Goal: Task Accomplishment & Management: Use online tool/utility

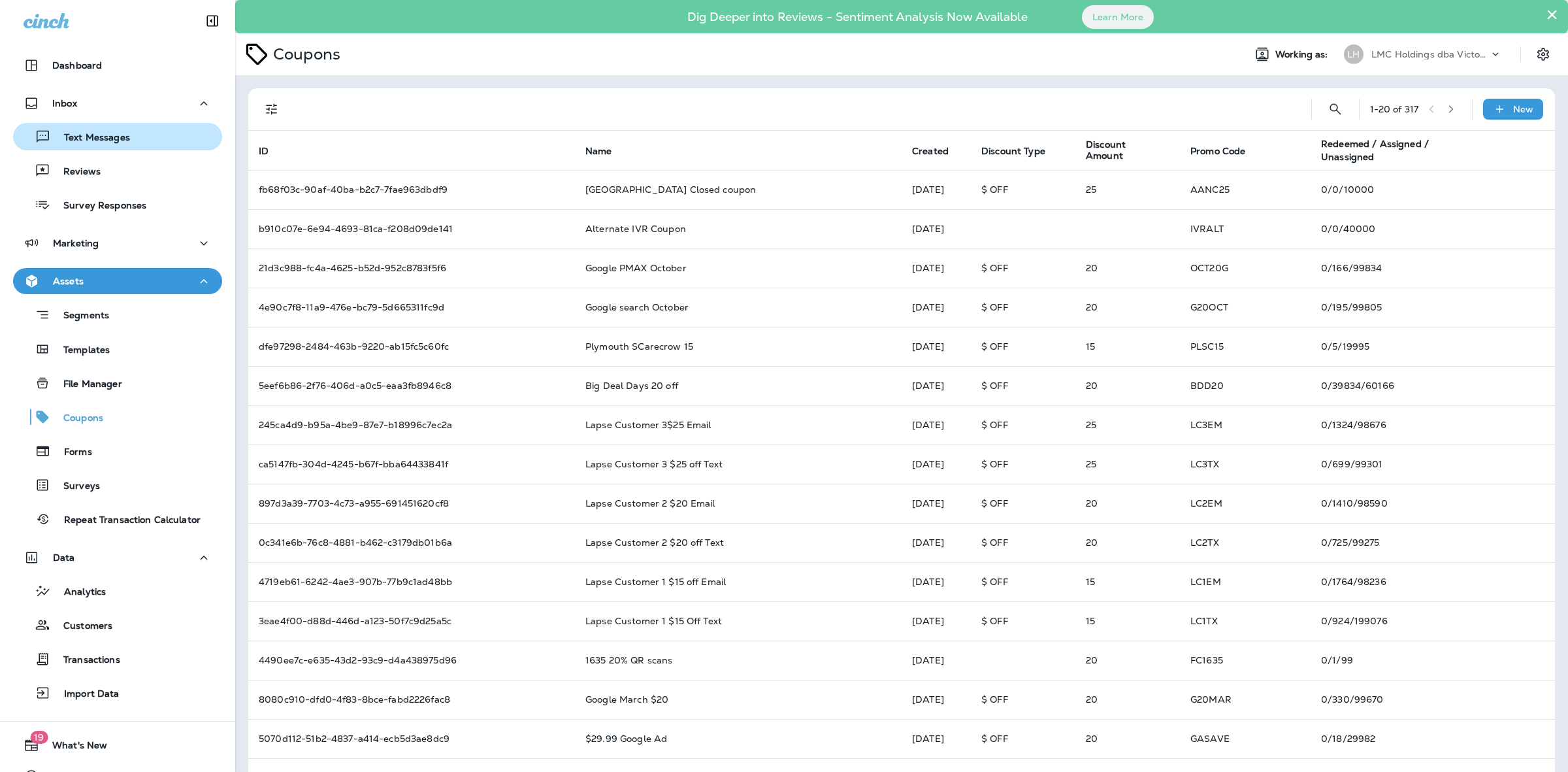
click at [92, 129] on div "Text Messages" at bounding box center [74, 136] width 112 height 20
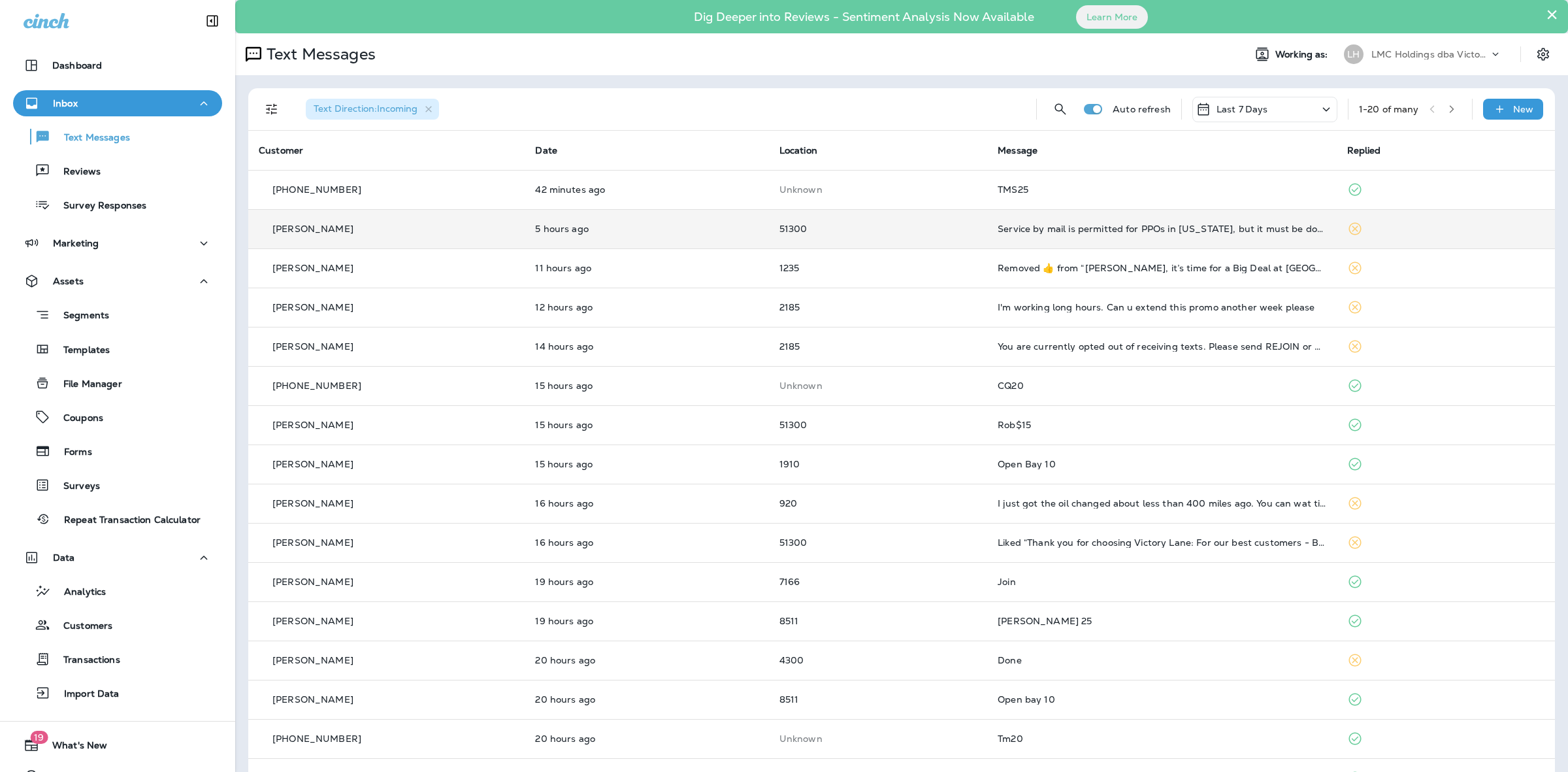
click at [949, 230] on p "51300" at bounding box center [877, 228] width 197 height 10
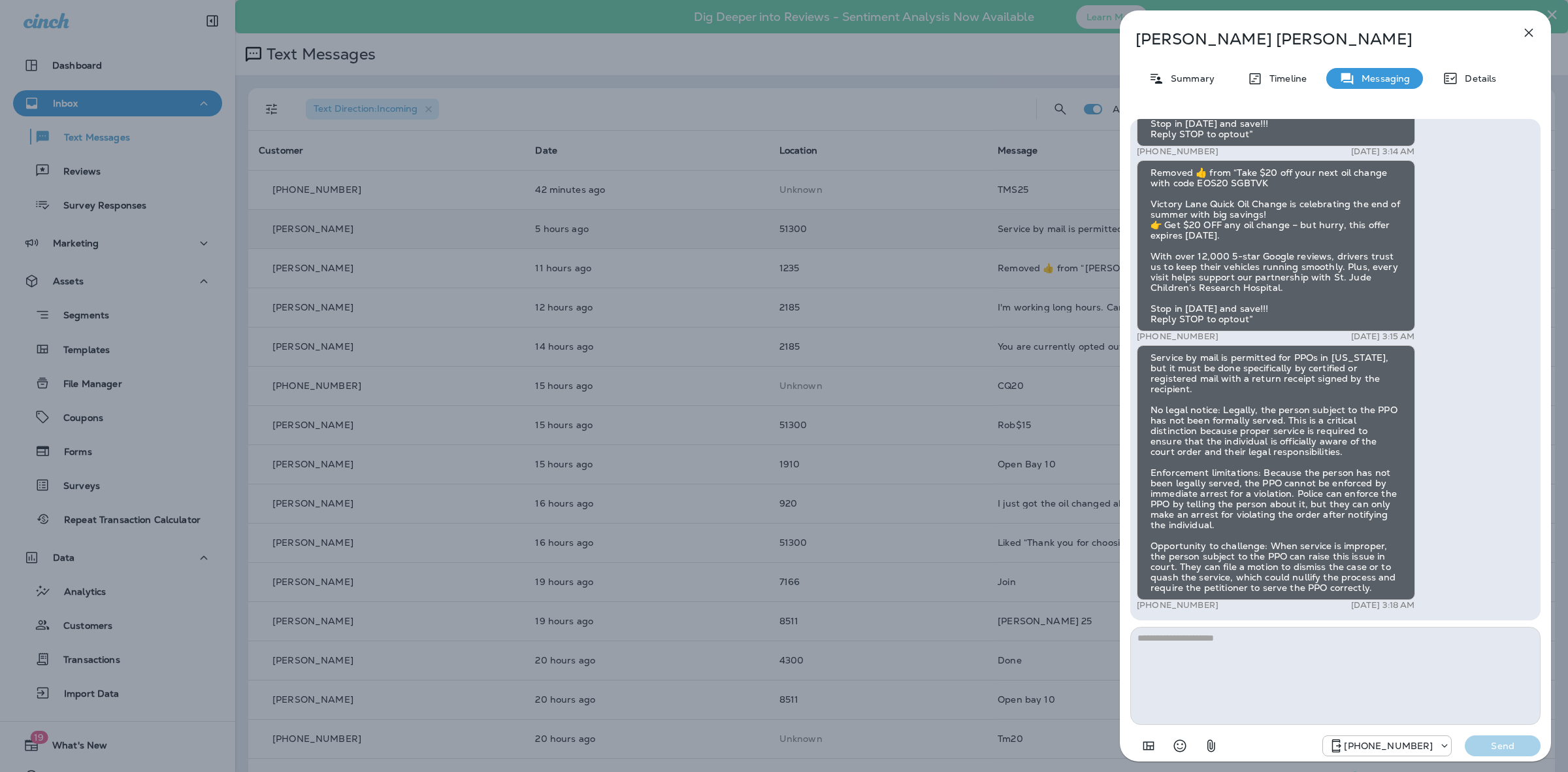
scroll to position [-245, 0]
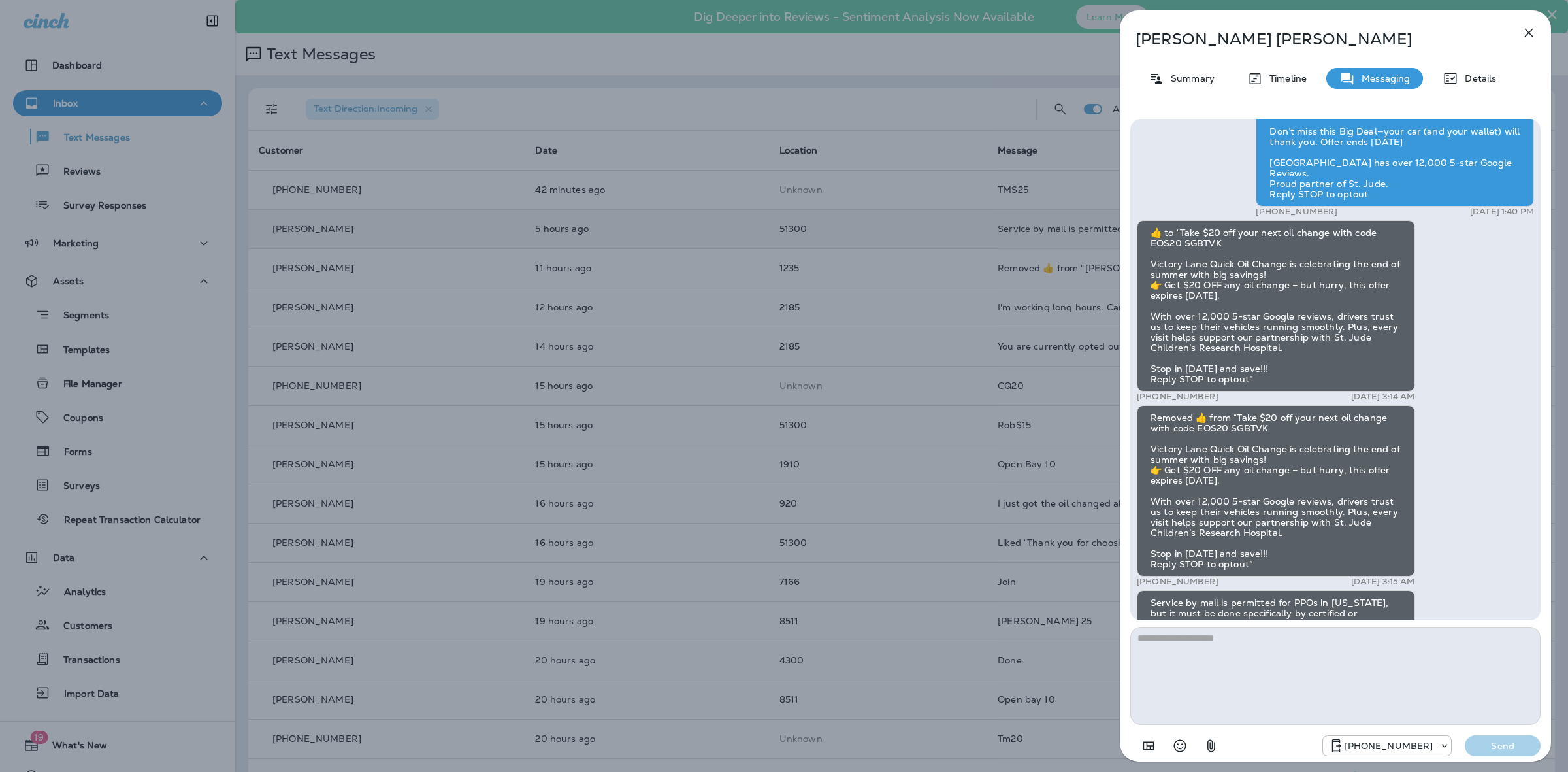
click at [1528, 24] on button "button" at bounding box center [1528, 32] width 26 height 26
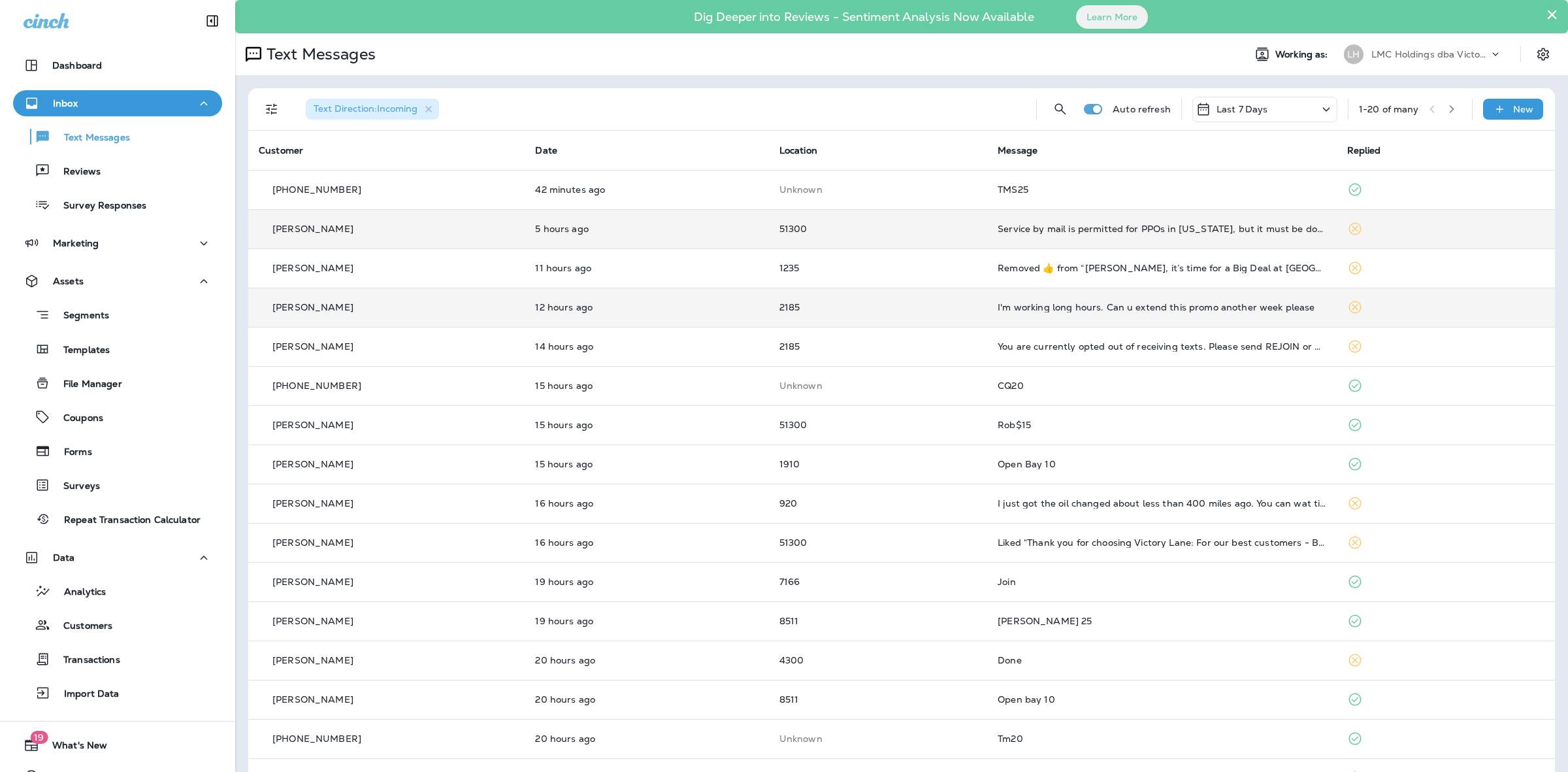
click at [1200, 308] on div "I'm working long hours. Can u extend this promo another week please" at bounding box center [1161, 307] width 328 height 10
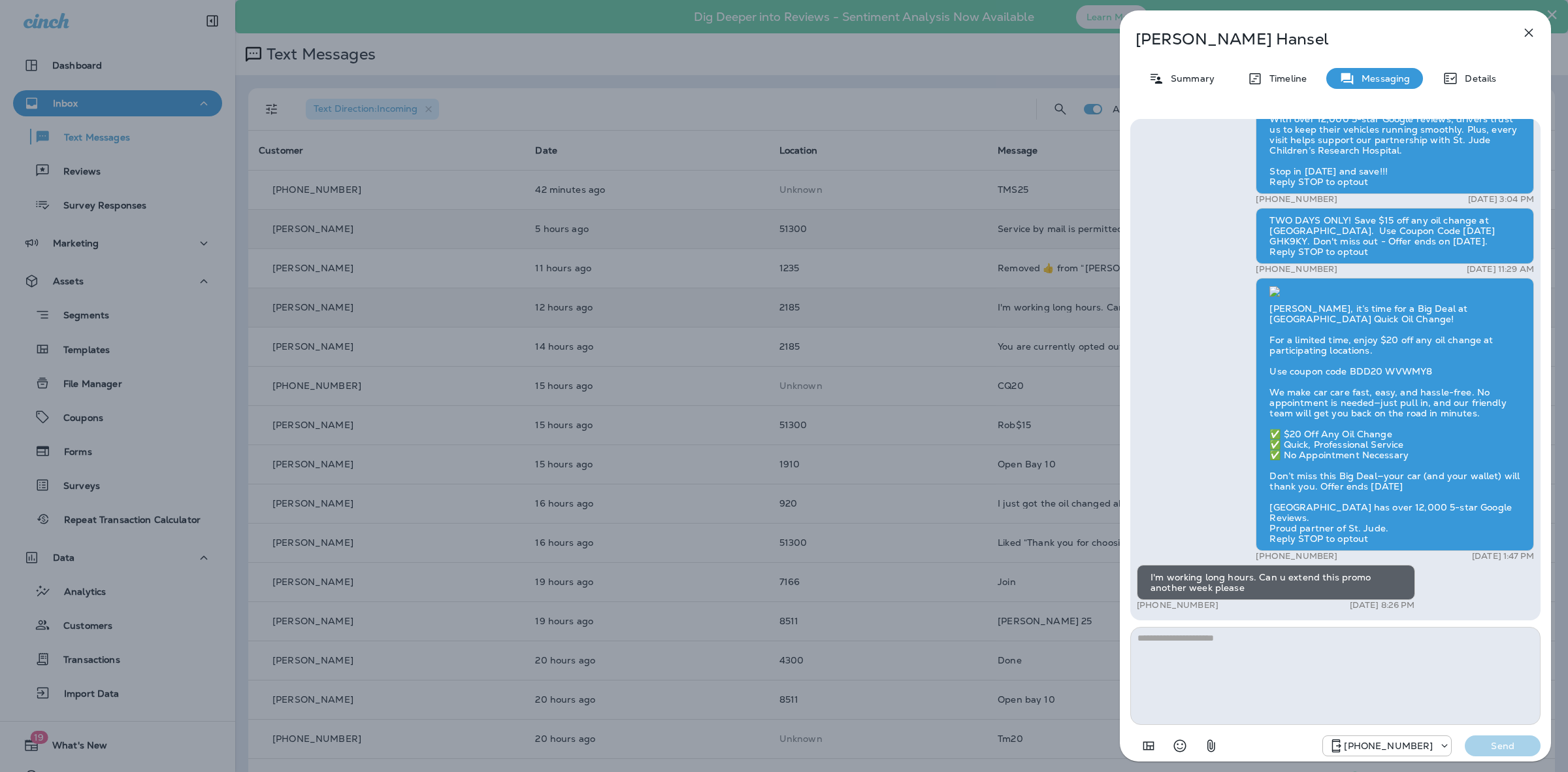
scroll to position [1, 0]
click at [1478, 81] on p "Details" at bounding box center [1478, 78] width 38 height 10
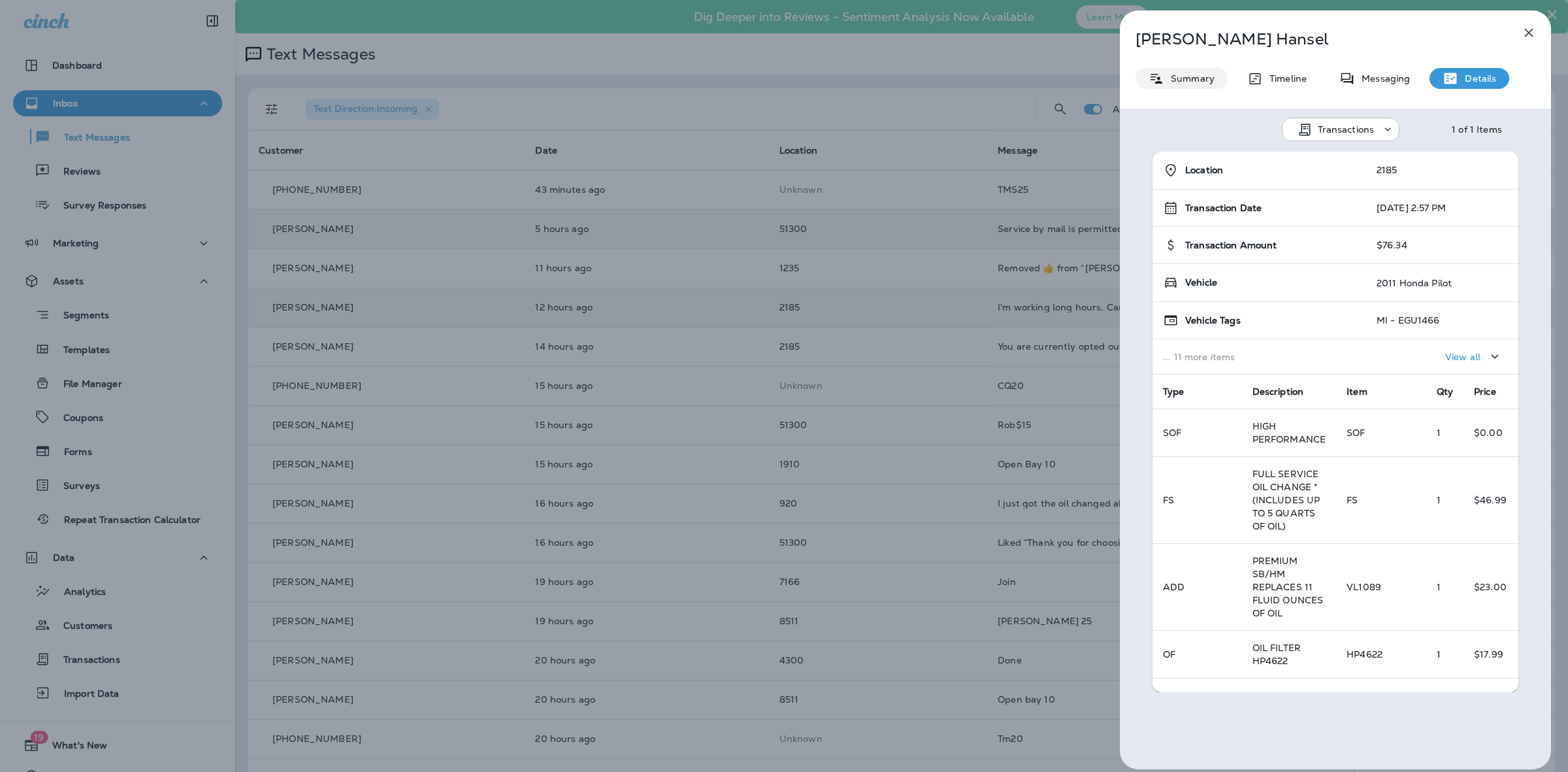
click at [1200, 81] on p "Summary" at bounding box center [1190, 78] width 51 height 10
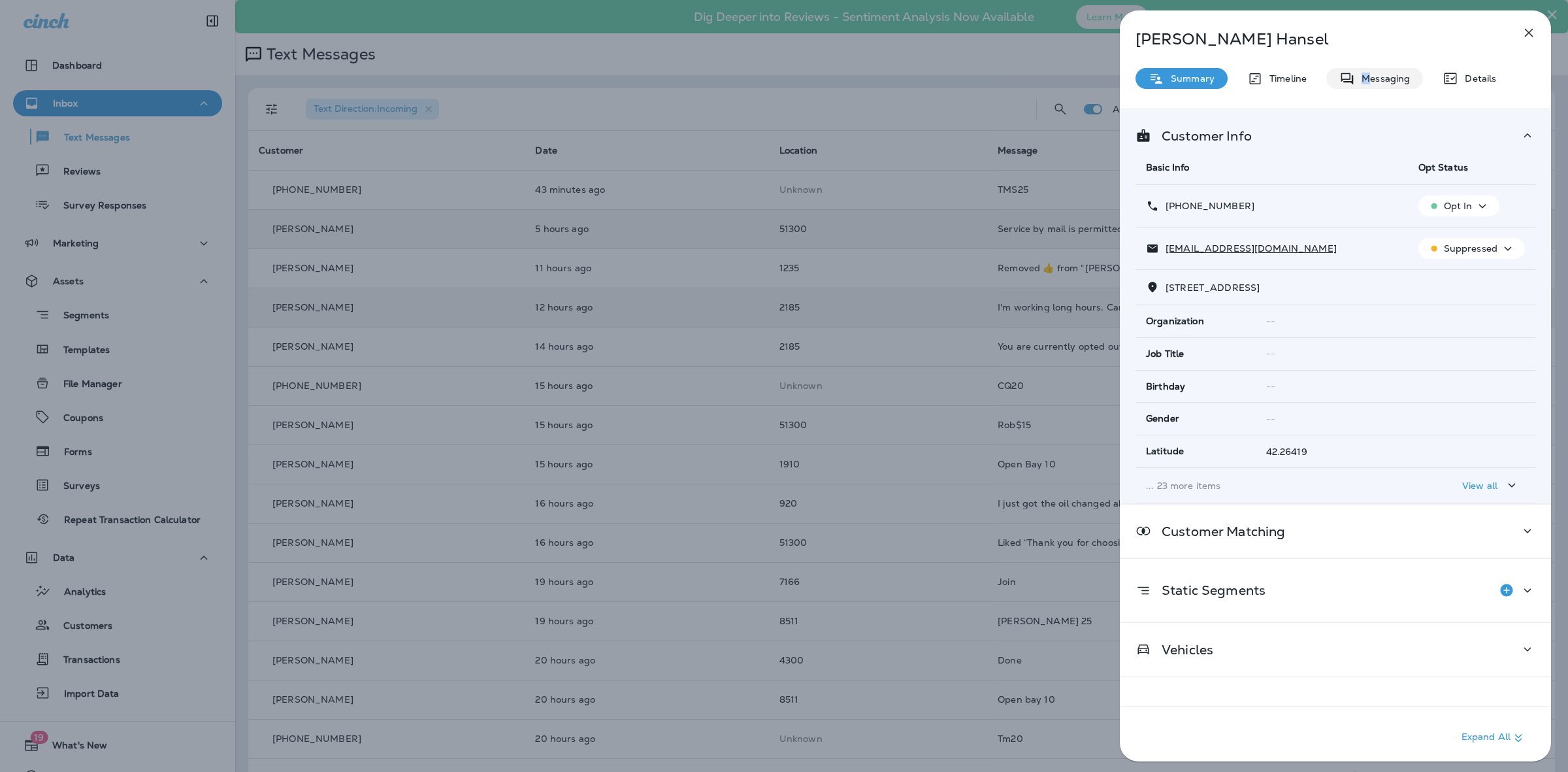
click at [1365, 81] on p "Messaging" at bounding box center [1382, 78] width 55 height 10
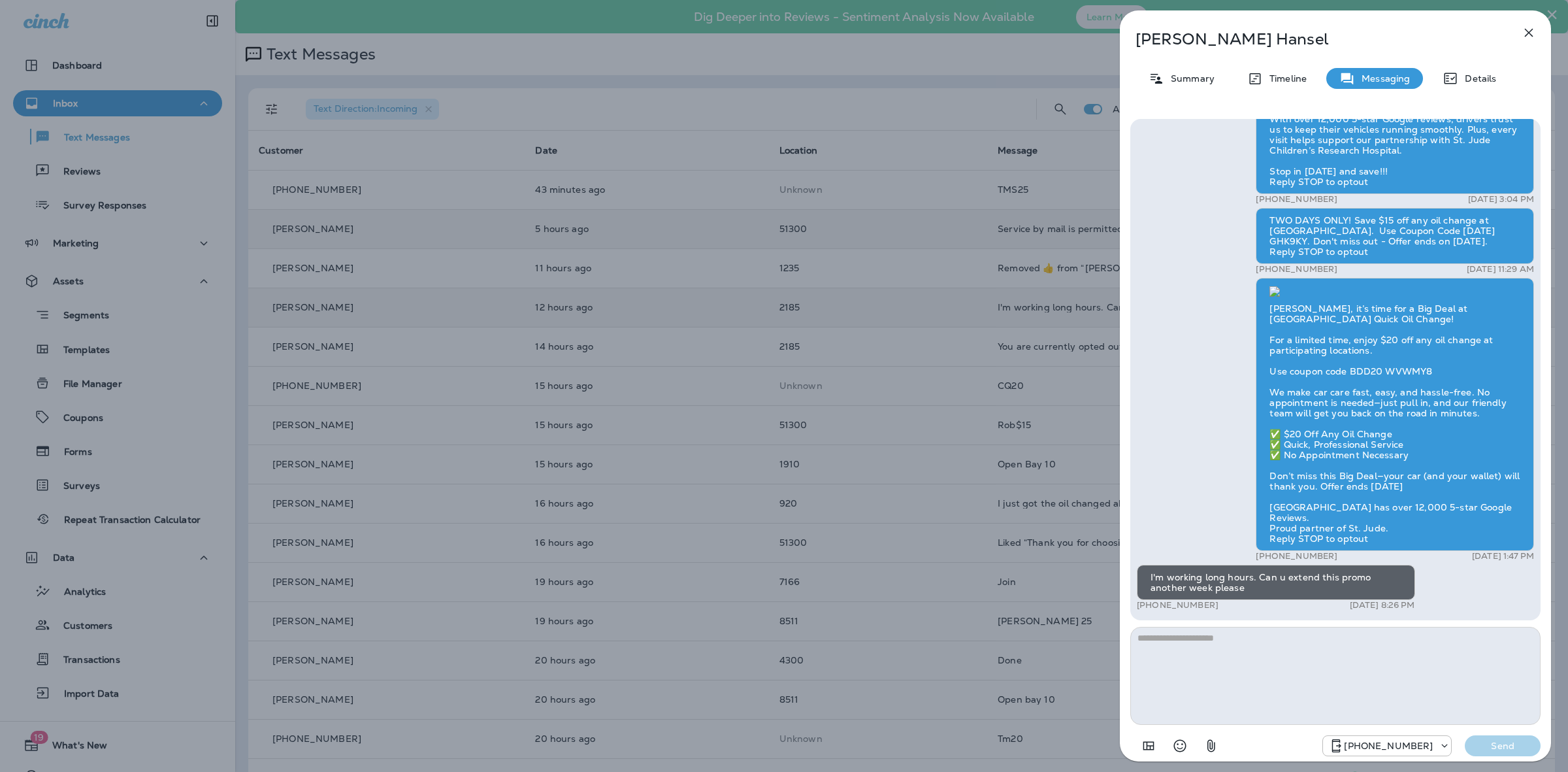
click at [778, 368] on div "[PERSON_NAME] Summary Timeline Messaging Details Hi [PERSON_NAME]! Thank you fo…" at bounding box center [784, 386] width 1568 height 772
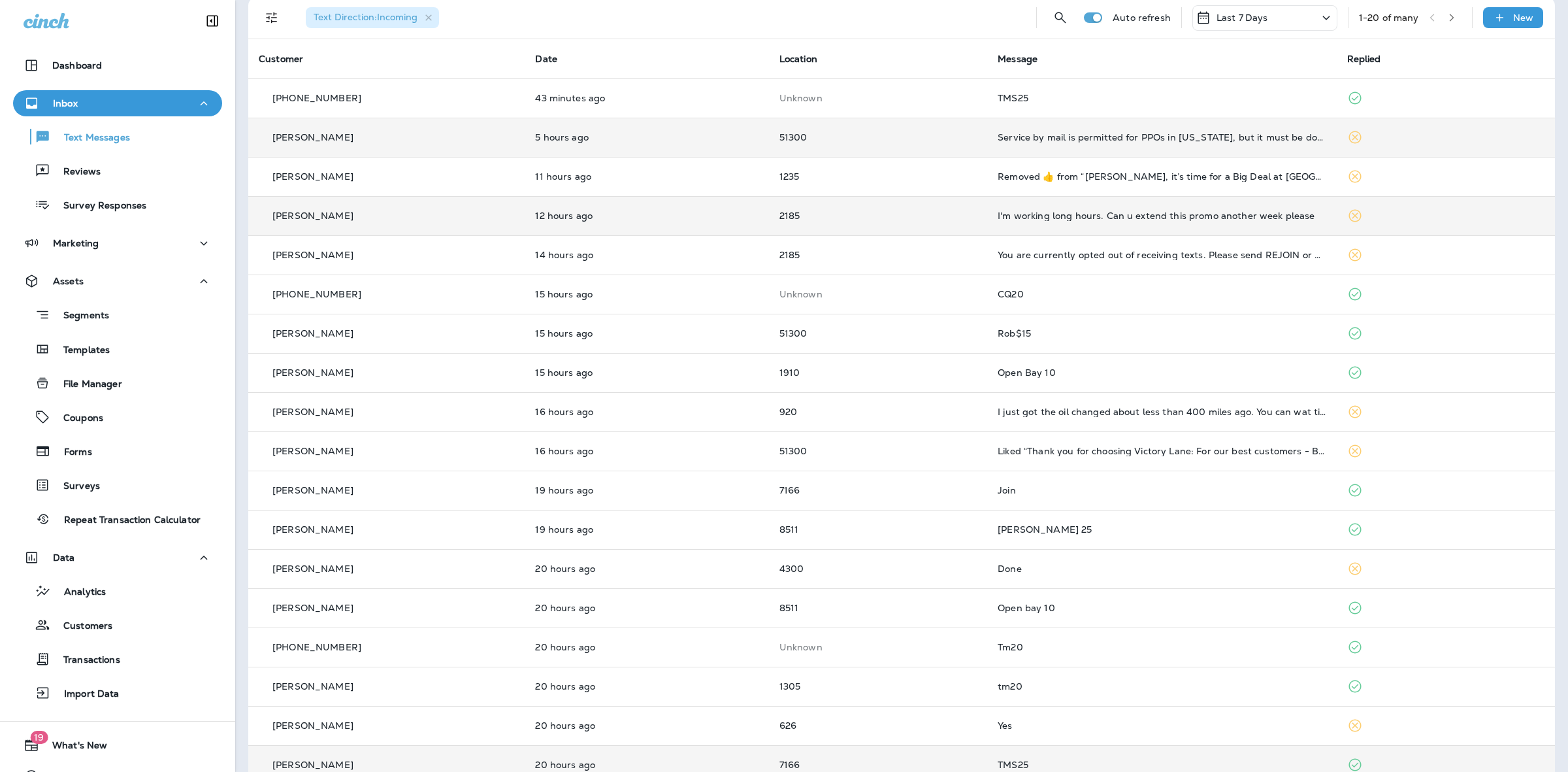
scroll to position [196, 0]
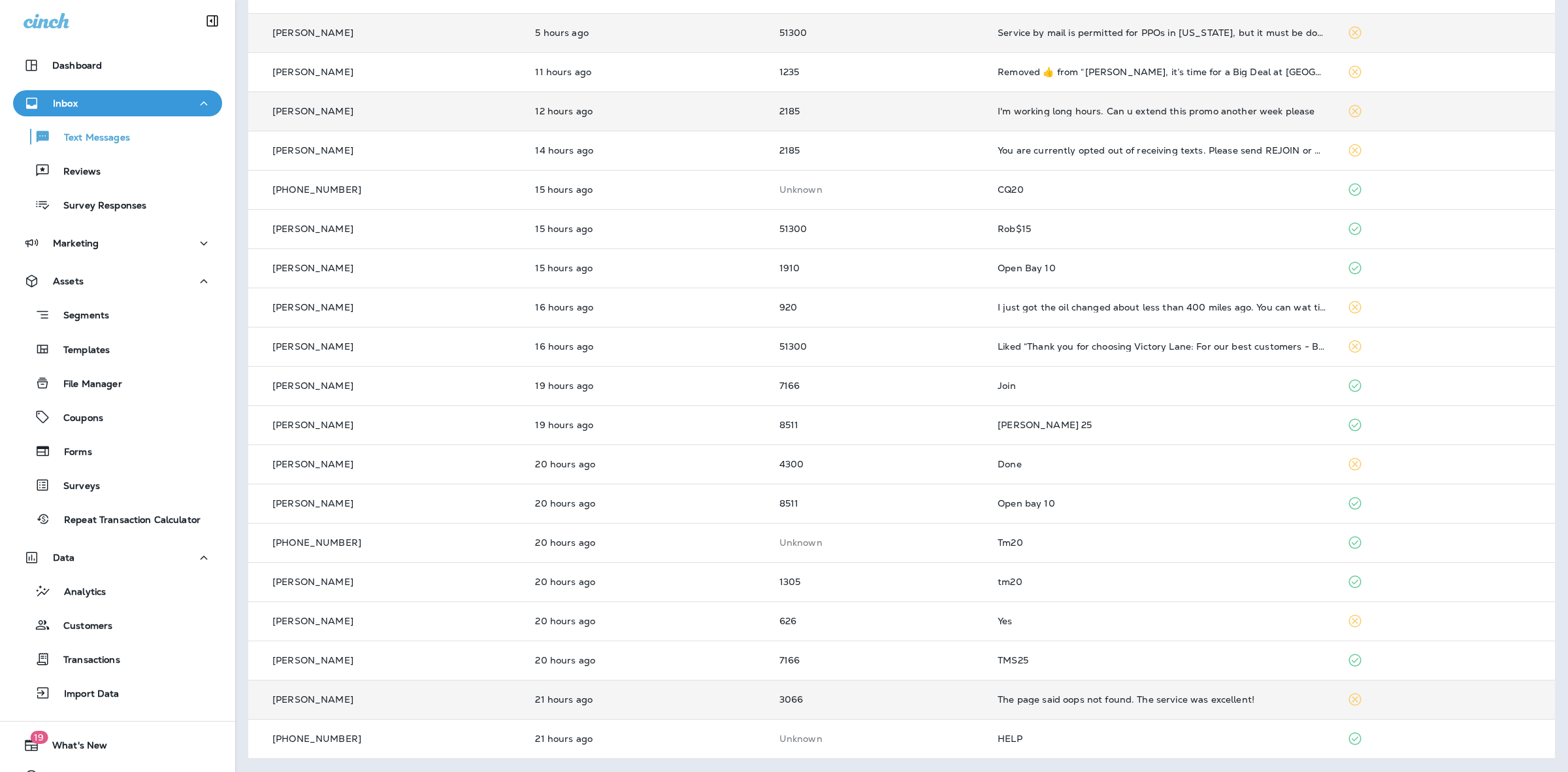
click at [940, 706] on td "3066" at bounding box center [878, 699] width 218 height 40
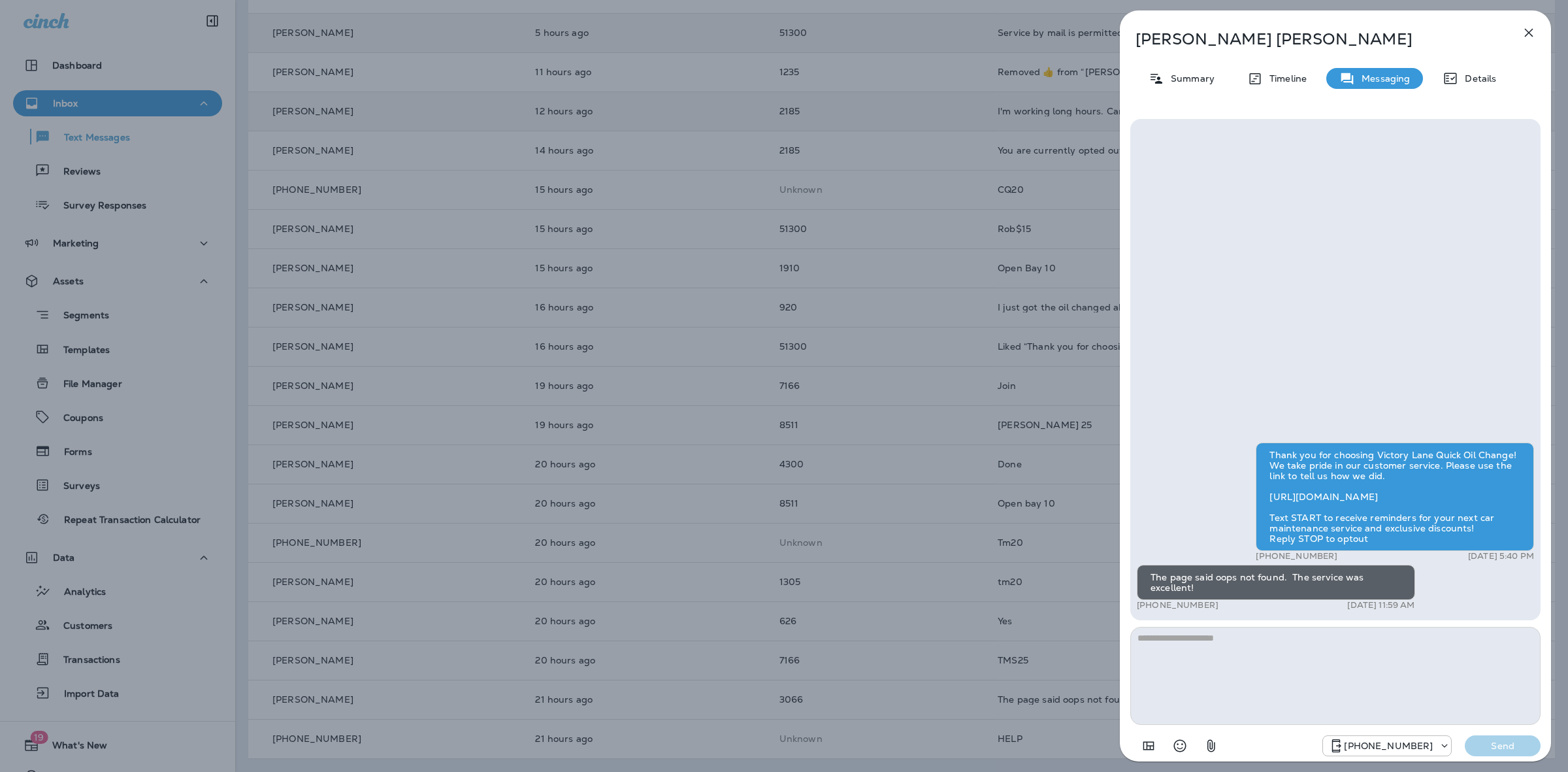
click at [1289, 529] on div "Thank you for choosing Victory Lane Quick Oil Change! We take pride in our cust…" at bounding box center [1396, 496] width 278 height 108
click at [1527, 32] on icon "button" at bounding box center [1529, 32] width 16 height 16
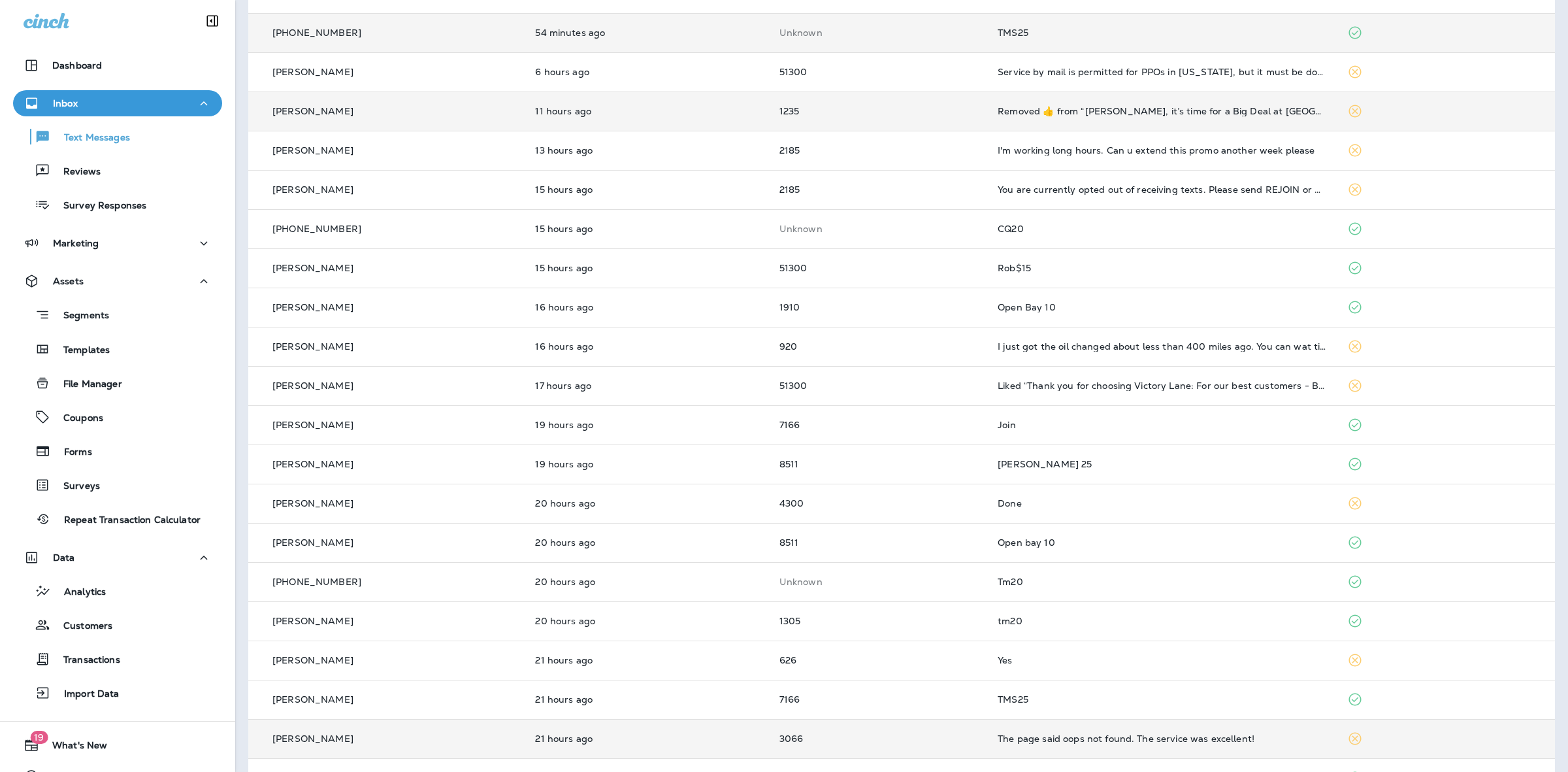
click at [1005, 736] on div "The page said oops not found. The service was excellent!" at bounding box center [1161, 738] width 328 height 10
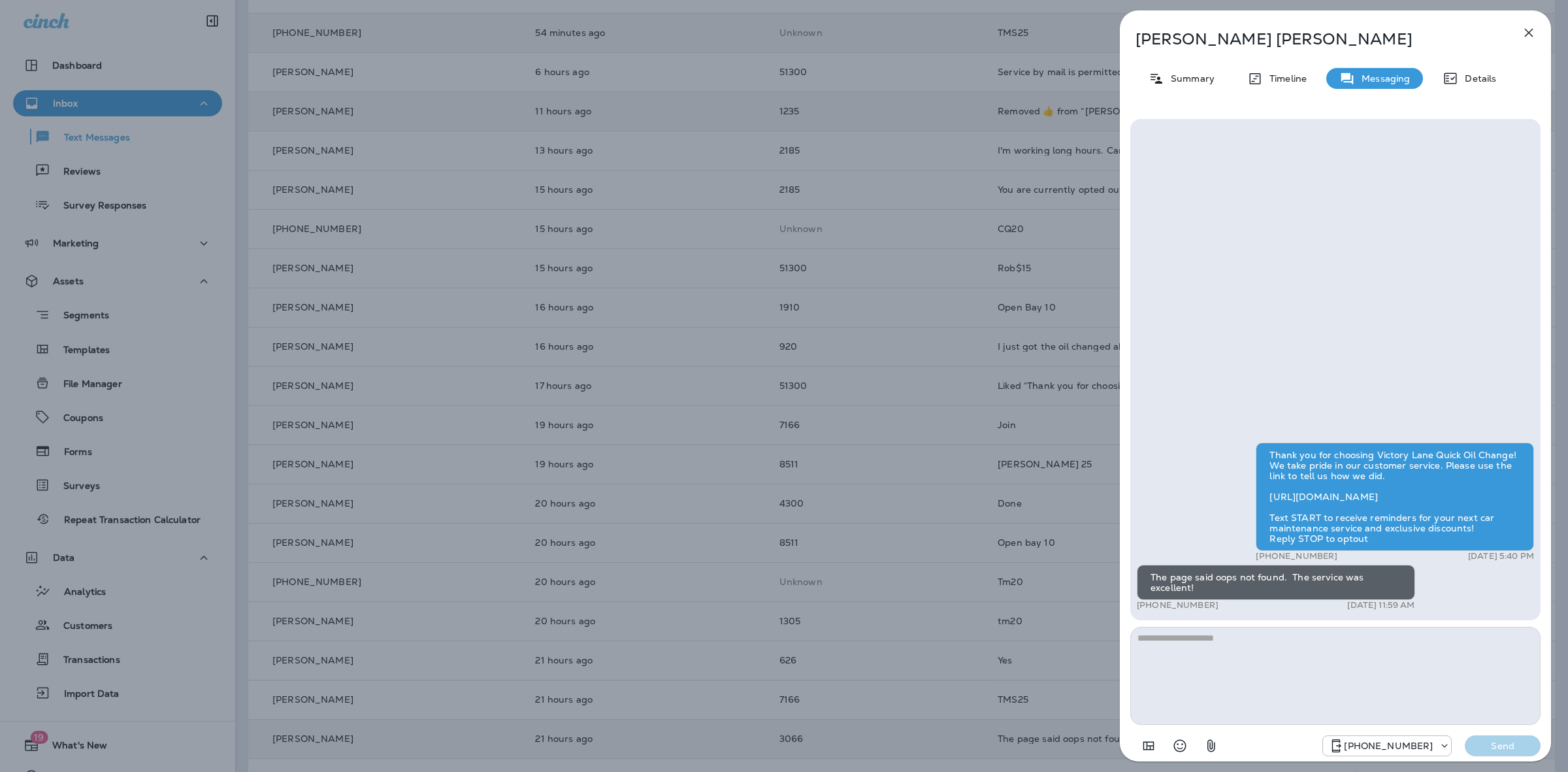
click at [1311, 497] on div "Thank you for choosing Victory Lane Quick Oil Change! We take pride in our cust…" at bounding box center [1396, 496] width 278 height 108
drag, startPoint x: 1382, startPoint y: 498, endPoint x: 1269, endPoint y: 498, distance: 113.0
click at [1269, 498] on div "Thank you for choosing Victory Lane Quick Oil Change! We take pride in our cust…" at bounding box center [1396, 496] width 278 height 108
copy div "[URL][DOMAIN_NAME]"
drag, startPoint x: 1533, startPoint y: 35, endPoint x: 1528, endPoint y: 40, distance: 7.1
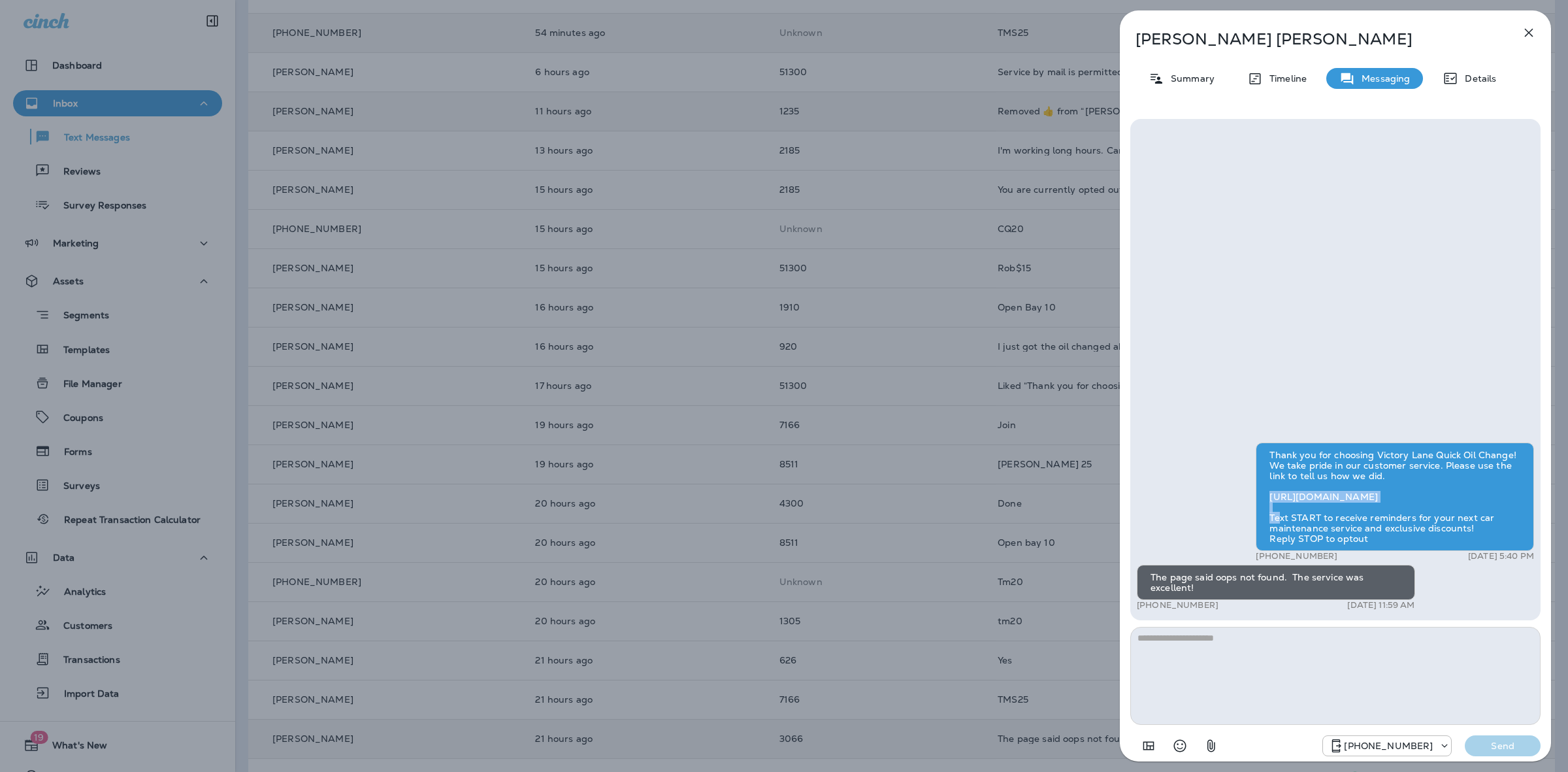
click at [1533, 36] on icon "button" at bounding box center [1529, 32] width 16 height 16
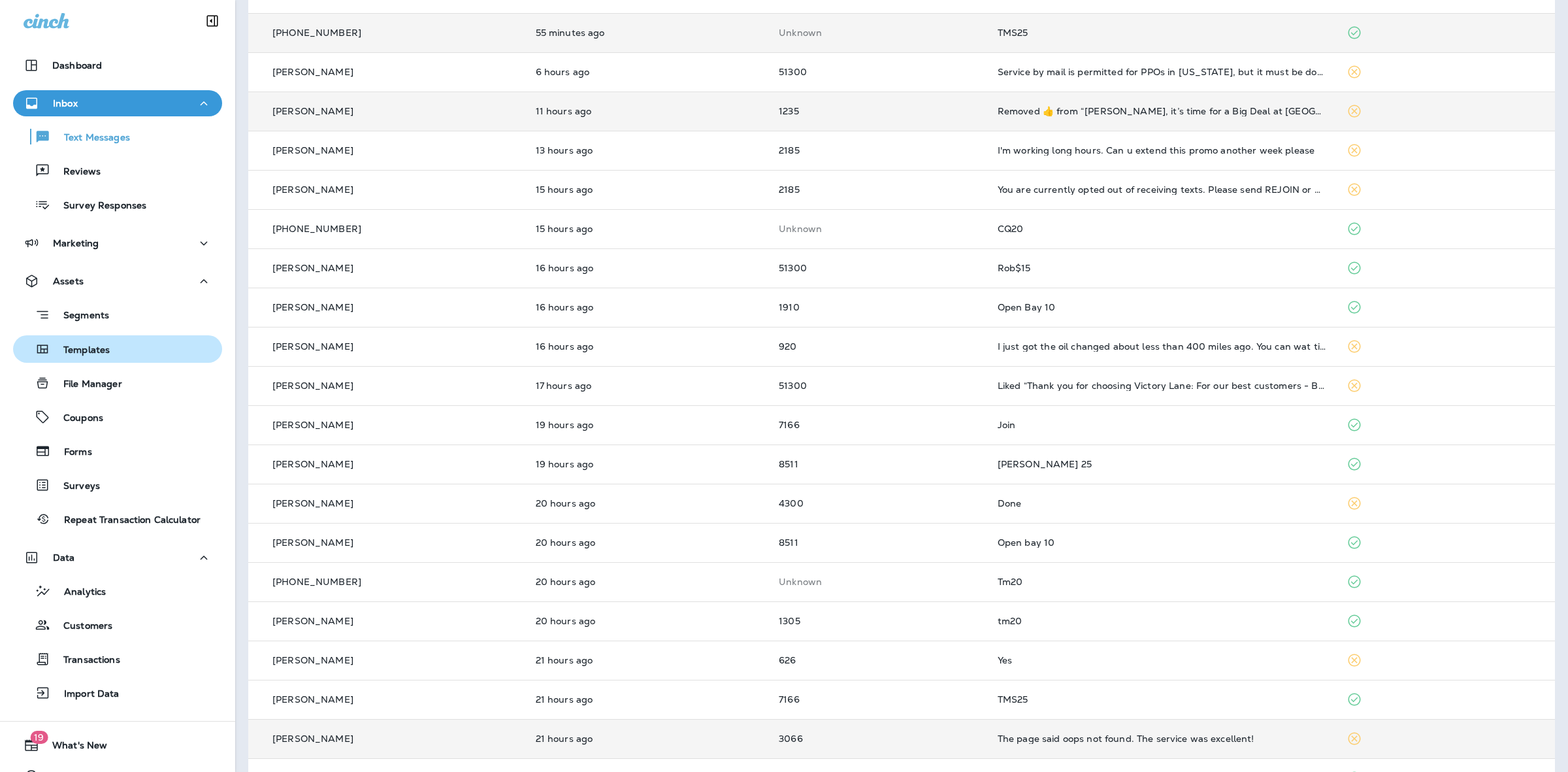
click at [123, 350] on div "Templates" at bounding box center [117, 349] width 199 height 20
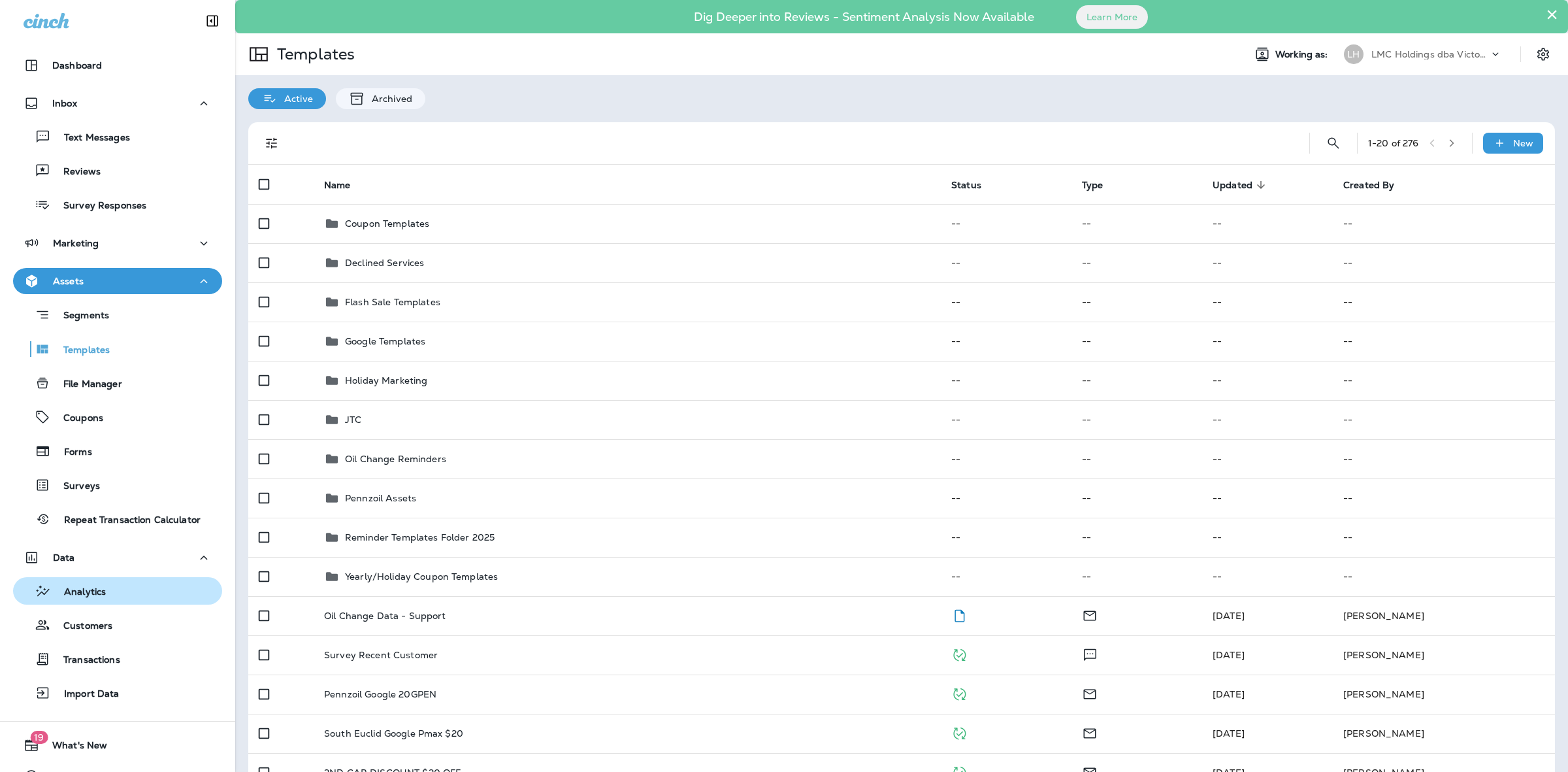
scroll to position [25, 0]
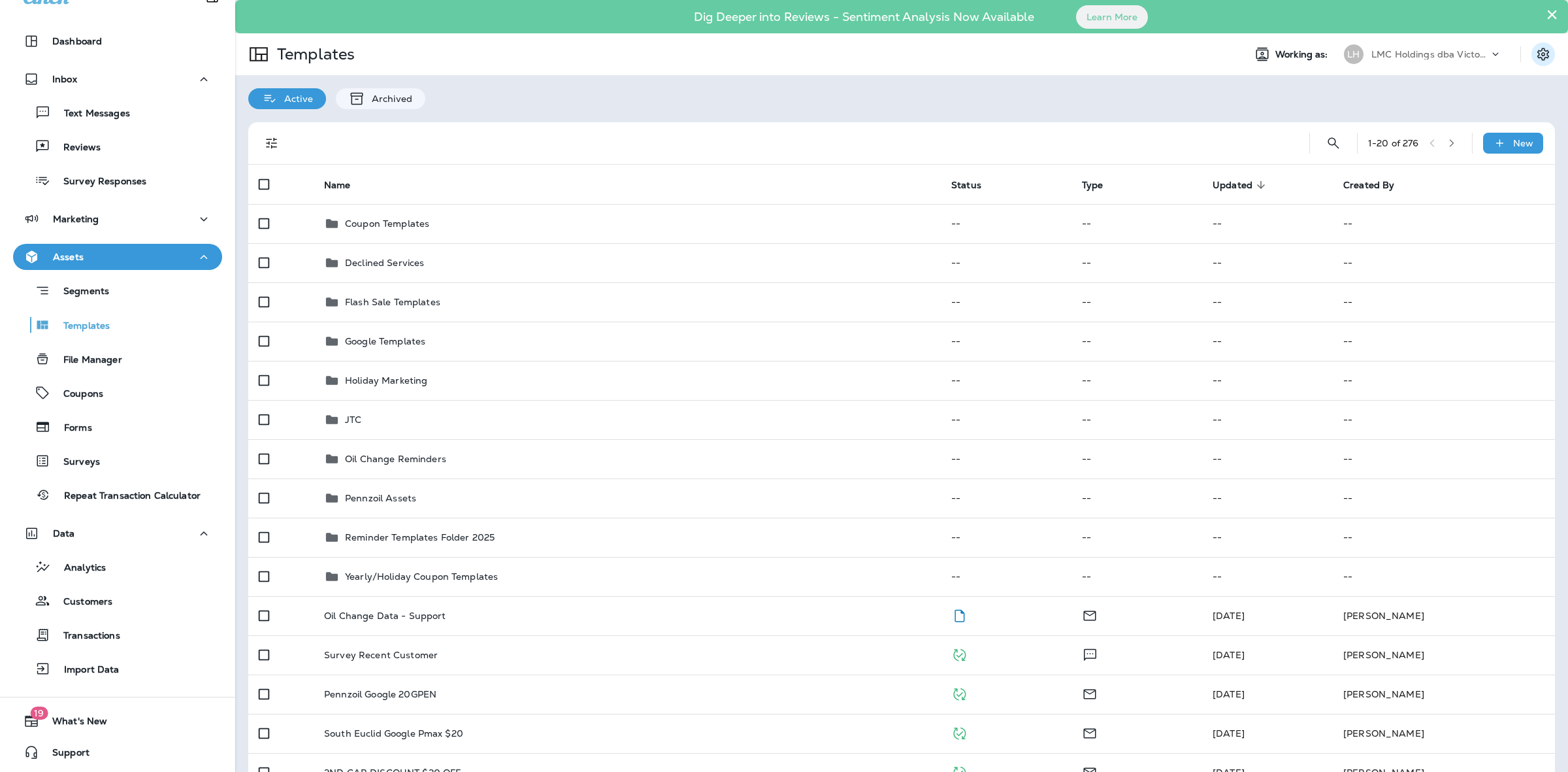
drag, startPoint x: 1527, startPoint y: 41, endPoint x: 1521, endPoint y: 55, distance: 15.2
click at [1532, 44] on div at bounding box center [1550, 55] width 36 height 24
click at [1536, 50] on icon "Settings" at bounding box center [1543, 55] width 16 height 16
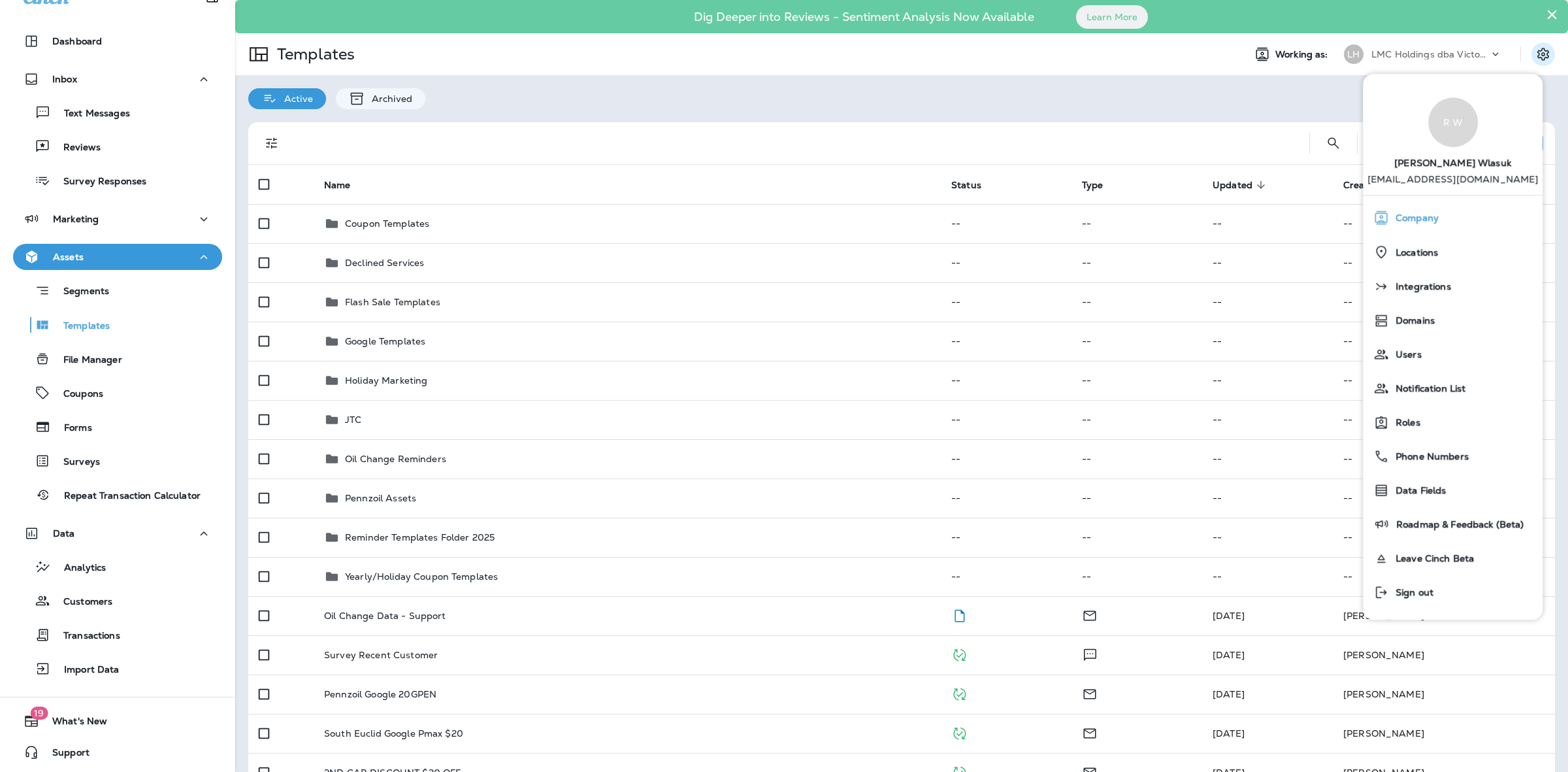
click at [1445, 223] on div "Company" at bounding box center [1453, 218] width 169 height 26
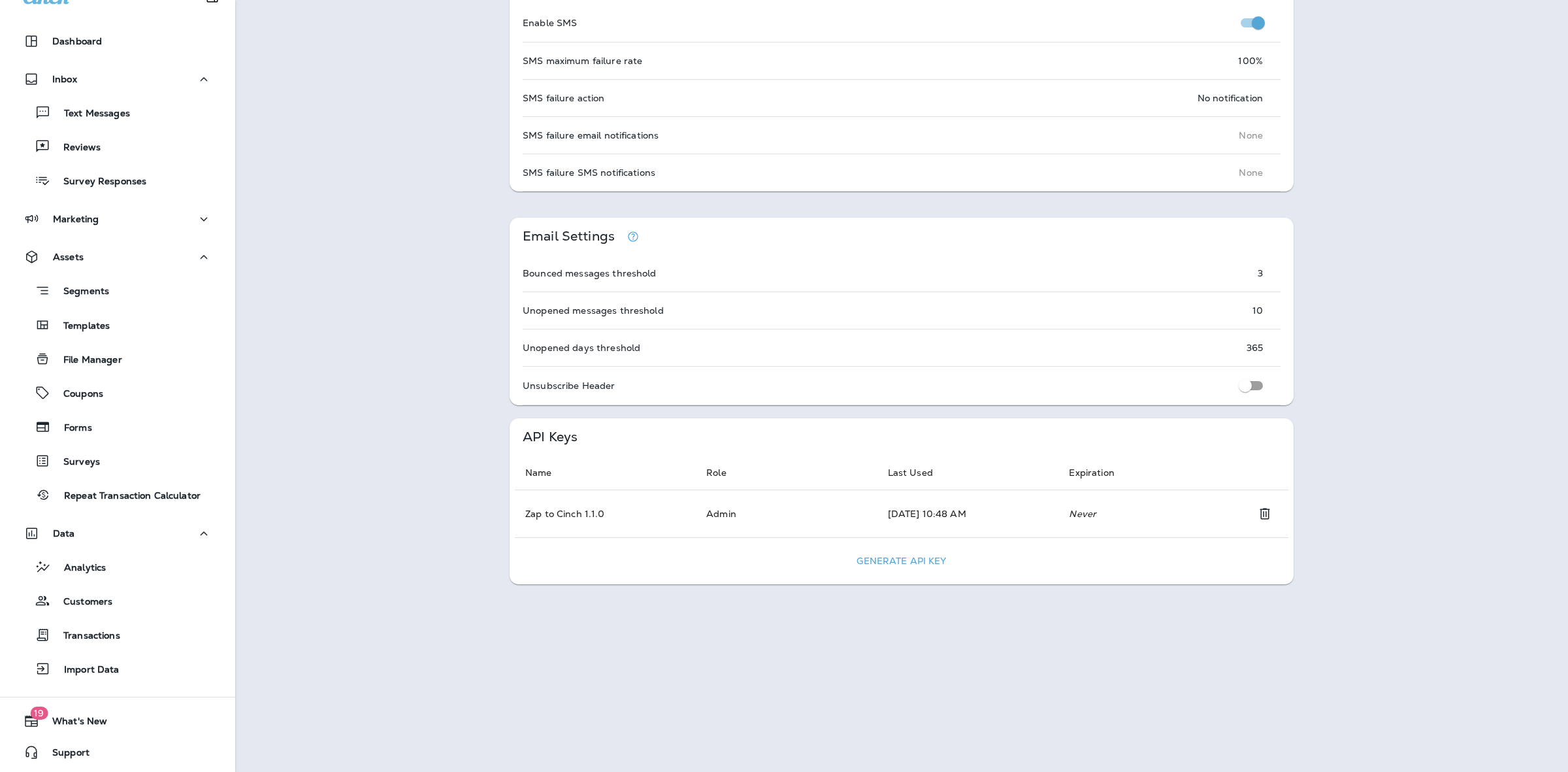
scroll to position [766, 0]
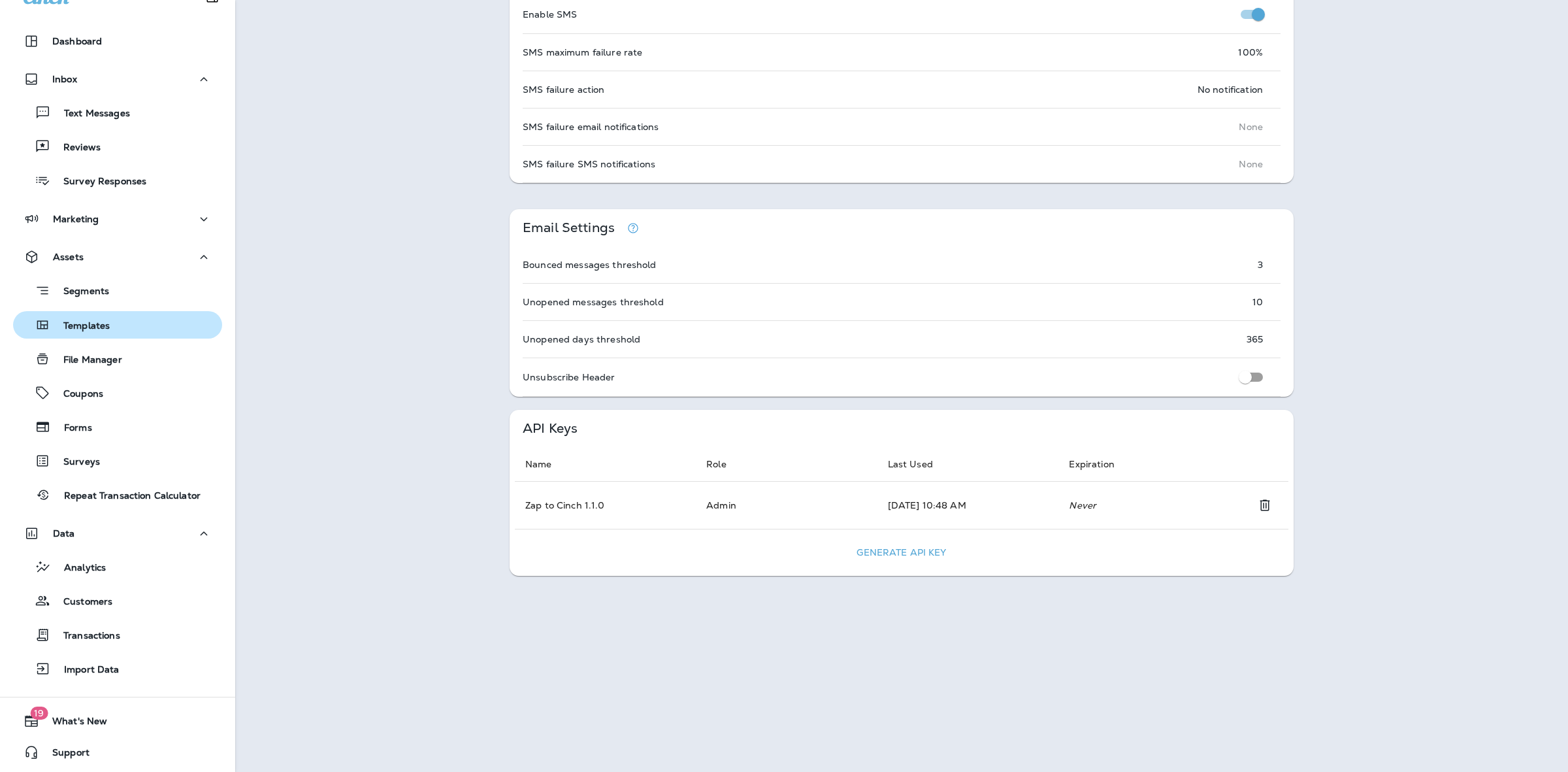
click at [63, 315] on div "Templates" at bounding box center [64, 324] width 92 height 20
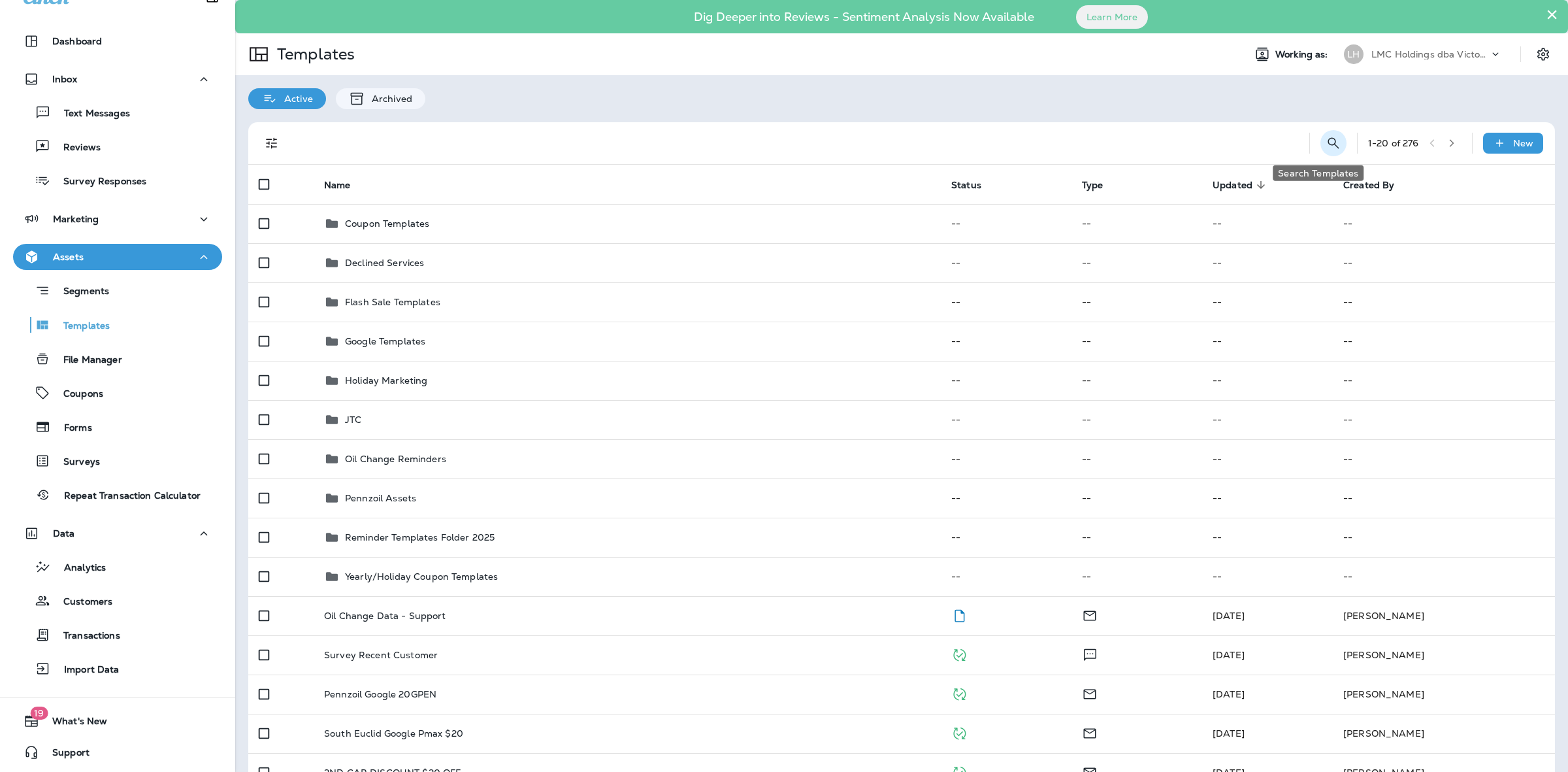
click at [1326, 136] on icon "Search Templates" at bounding box center [1334, 143] width 16 height 16
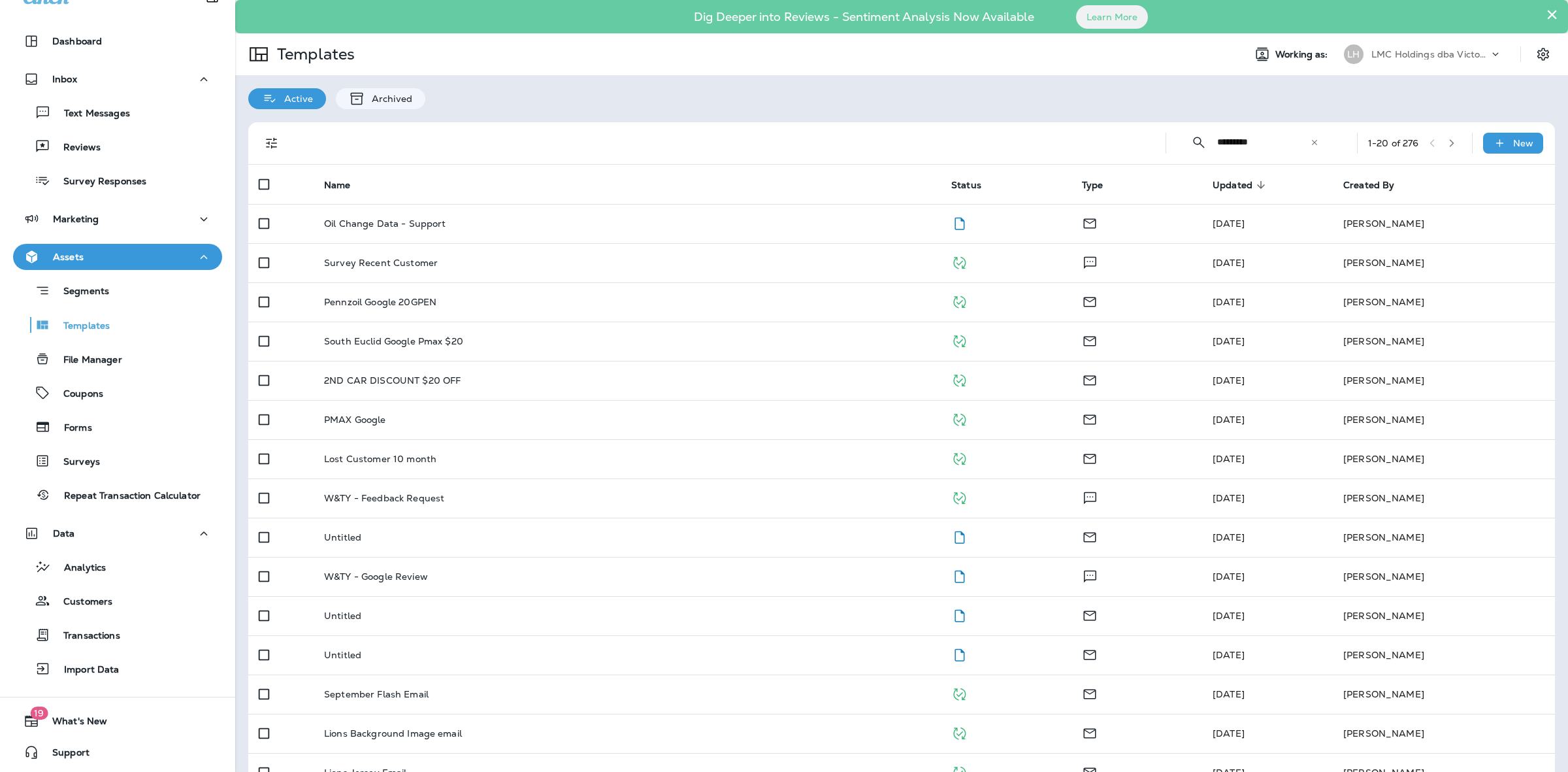
type input "*********"
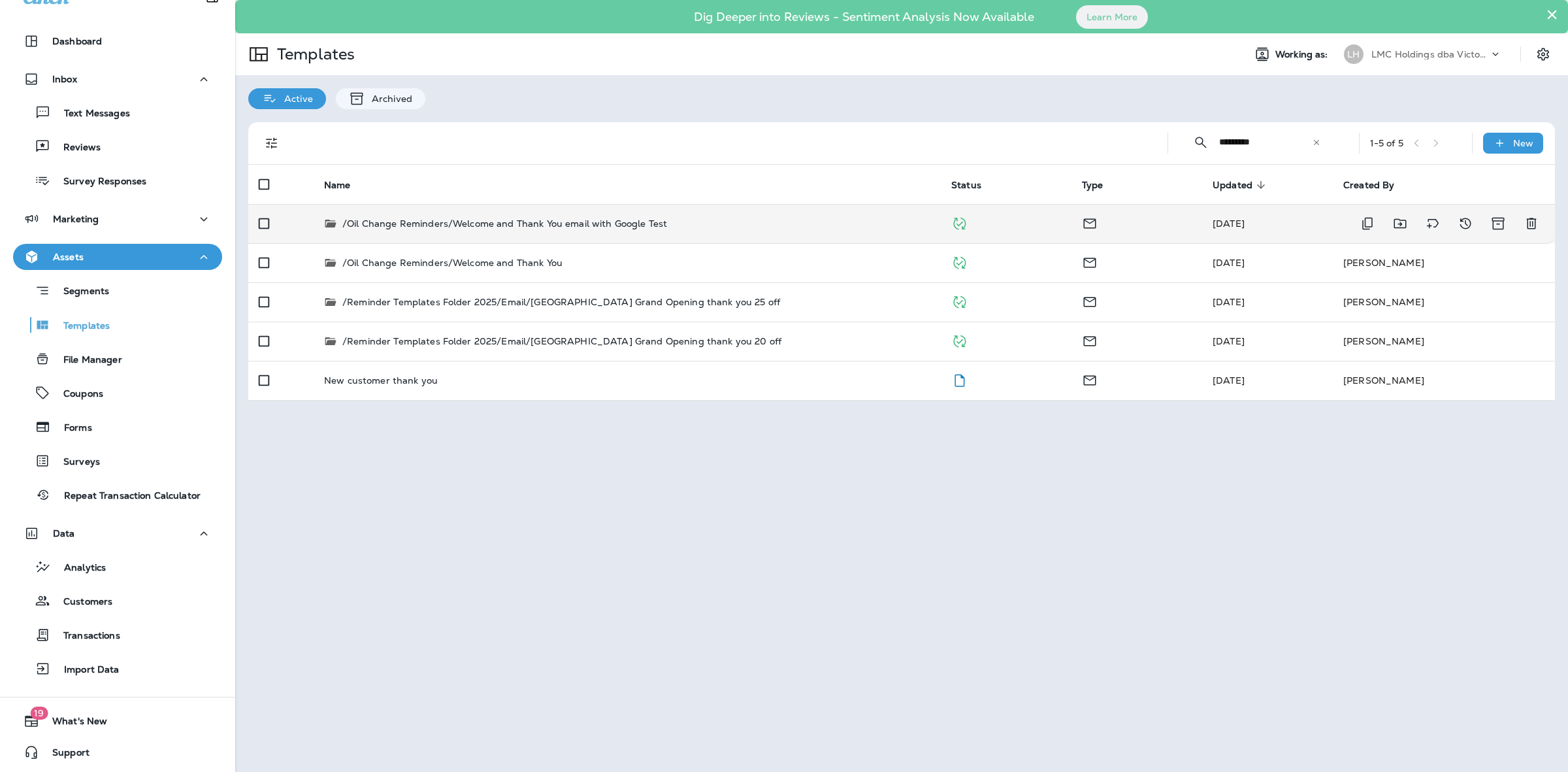
click at [746, 207] on td "/Oil Change Reminders/Welcome and Thank You email with Google Test" at bounding box center [627, 224] width 627 height 40
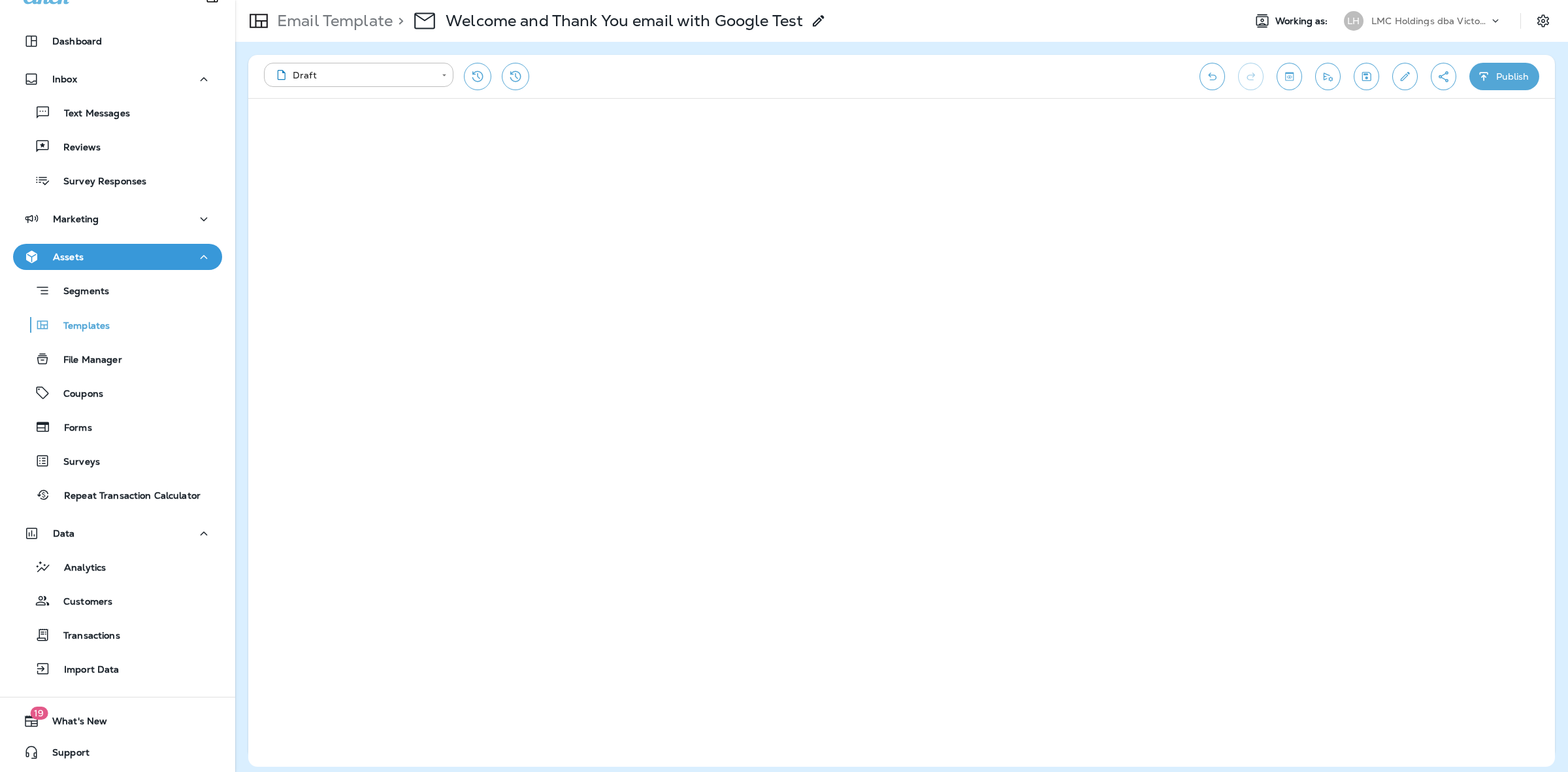
click at [703, 73] on div "**********" at bounding box center [725, 76] width 922 height 28
click at [1362, 85] on button "Save" at bounding box center [1367, 76] width 25 height 28
click at [1325, 84] on button "Send test email" at bounding box center [1328, 76] width 25 height 28
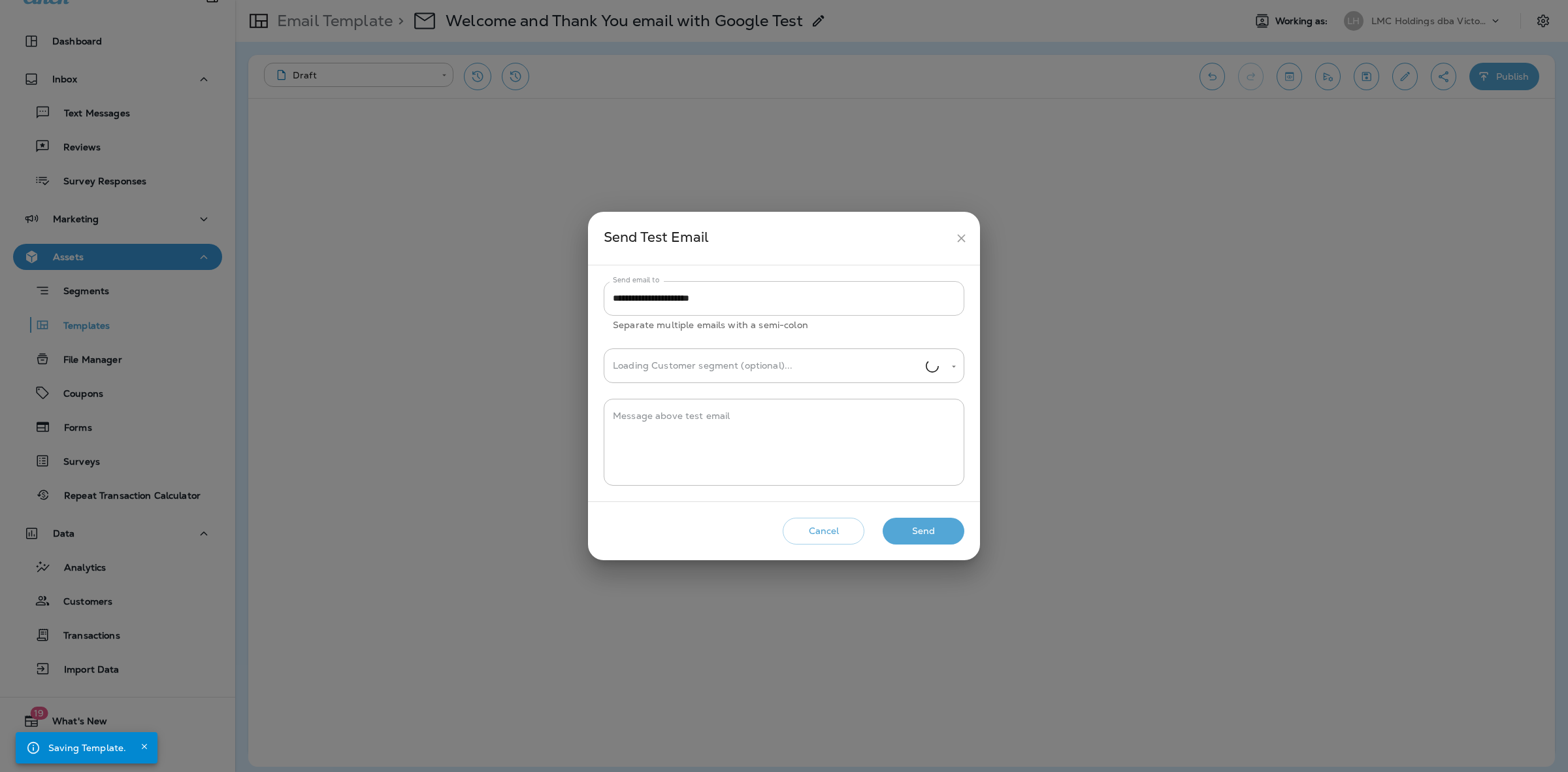
click at [737, 296] on input "**********" at bounding box center [784, 298] width 361 height 35
click at [914, 524] on button "Send" at bounding box center [923, 531] width 81 height 27
